Goal: Task Accomplishment & Management: Complete application form

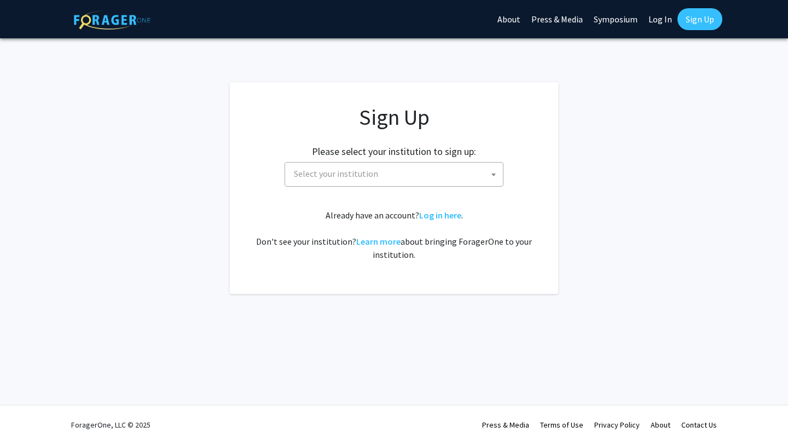
click at [379, 171] on span "Select your institution" at bounding box center [396, 174] width 213 height 22
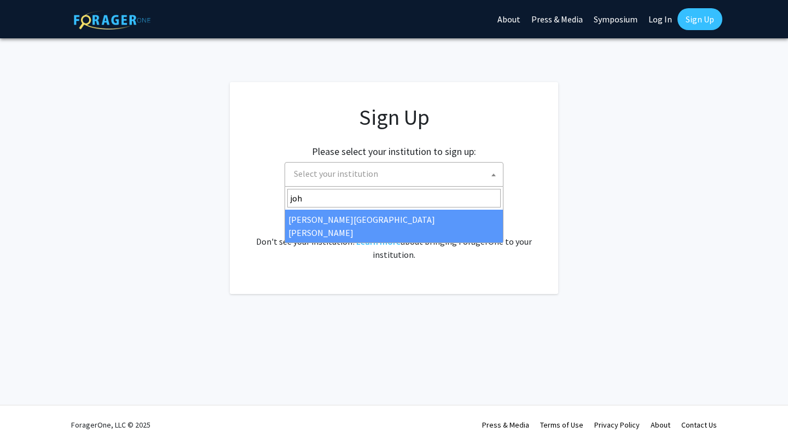
type input "joh"
select select "1"
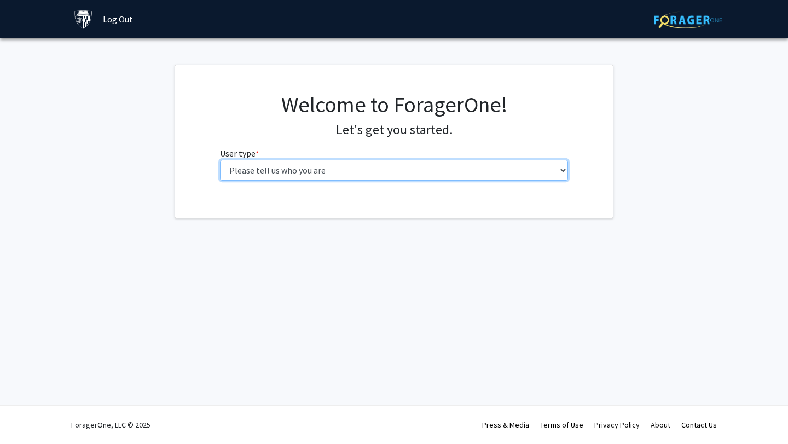
click at [340, 171] on select "Please tell us who you are Undergraduate Student Master's Student Doctoral Cand…" at bounding box center [394, 170] width 349 height 21
select select "2: masters"
click at [220, 160] on select "Please tell us who you are Undergraduate Student Master's Student Doctoral Cand…" at bounding box center [394, 170] width 349 height 21
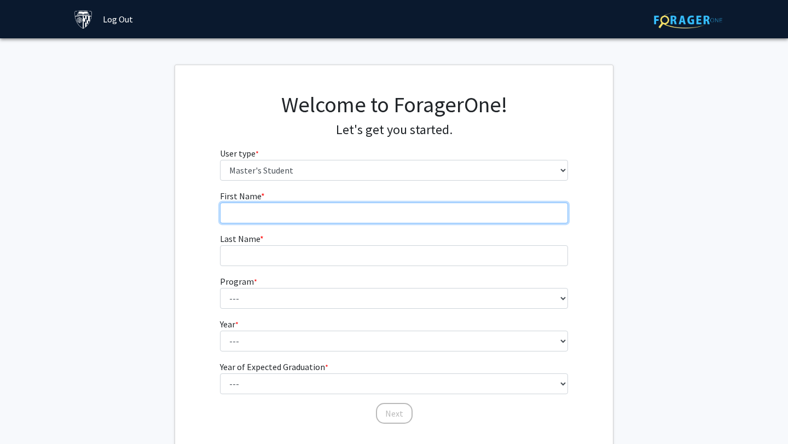
click at [354, 218] on input "First Name * required" at bounding box center [394, 213] width 349 height 21
